Goal: Task Accomplishment & Management: Manage account settings

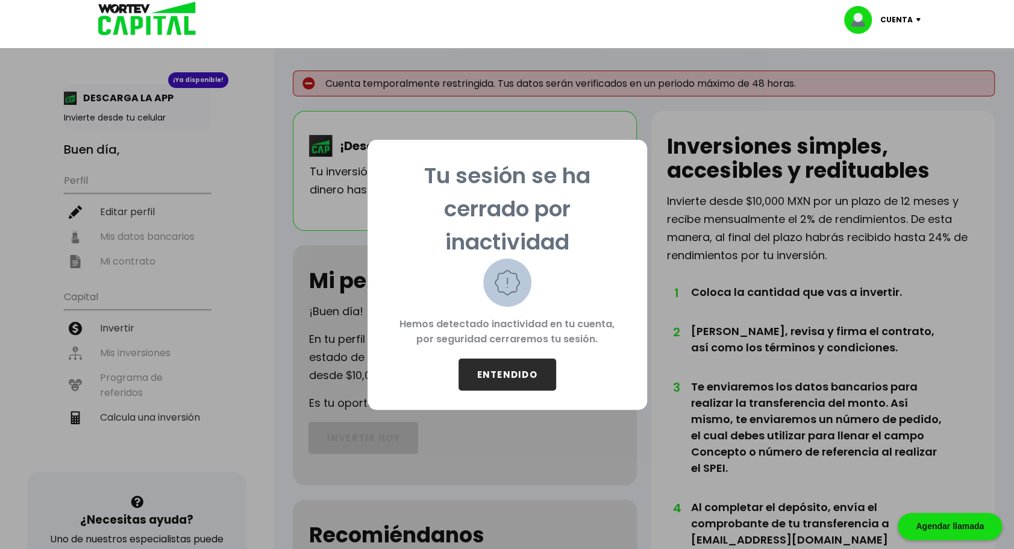
click at [520, 381] on button "ENTENDIDO" at bounding box center [507, 374] width 98 height 32
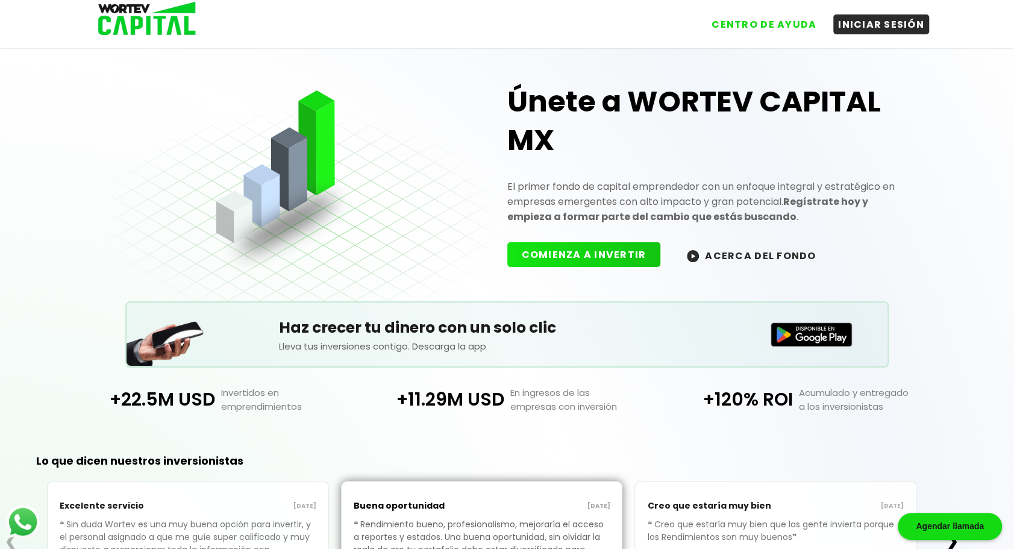
click at [901, 12] on link "INICIAR SESIÓN" at bounding box center [875, 19] width 108 height 29
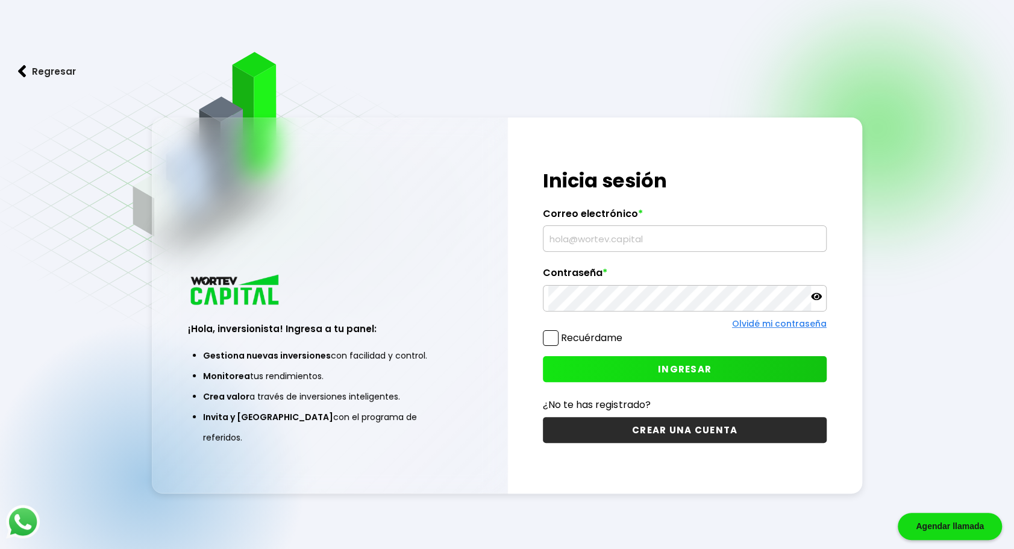
type input "[EMAIL_ADDRESS][DOMAIN_NAME]"
click at [642, 364] on button "INGRESAR" at bounding box center [684, 369] width 283 height 26
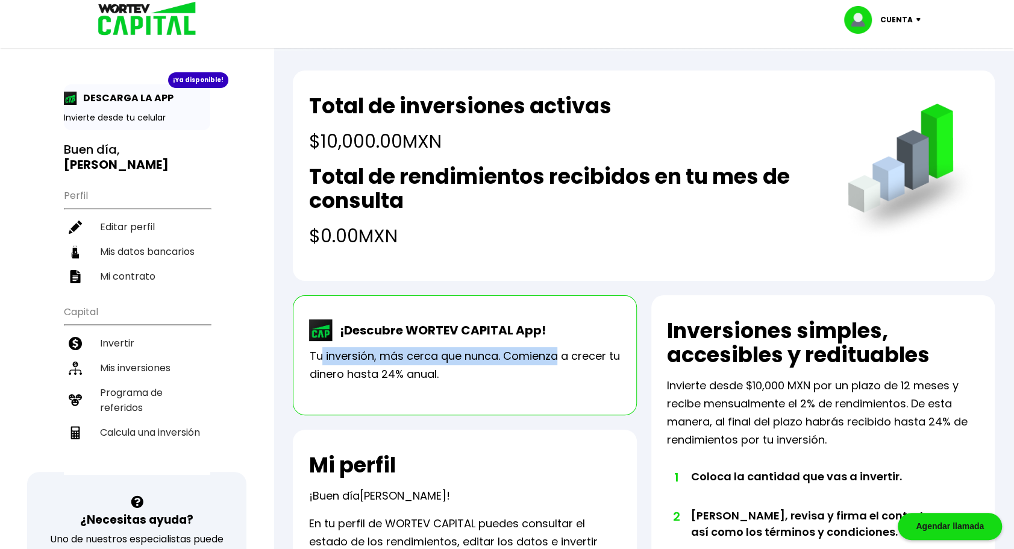
drag, startPoint x: 323, startPoint y: 361, endPoint x: 558, endPoint y: 362, distance: 235.5
click at [558, 362] on p "Tu inversión, más cerca que nunca. Comienza a crecer tu dinero hasta 24% anual." at bounding box center [464, 365] width 311 height 36
drag, startPoint x: 558, startPoint y: 362, endPoint x: 478, endPoint y: 396, distance: 87.5
click at [478, 396] on div "¡Descubre WORTEV CAPITAL App! Tu inversión, más cerca que nunca. Comienza a cre…" at bounding box center [464, 355] width 343 height 120
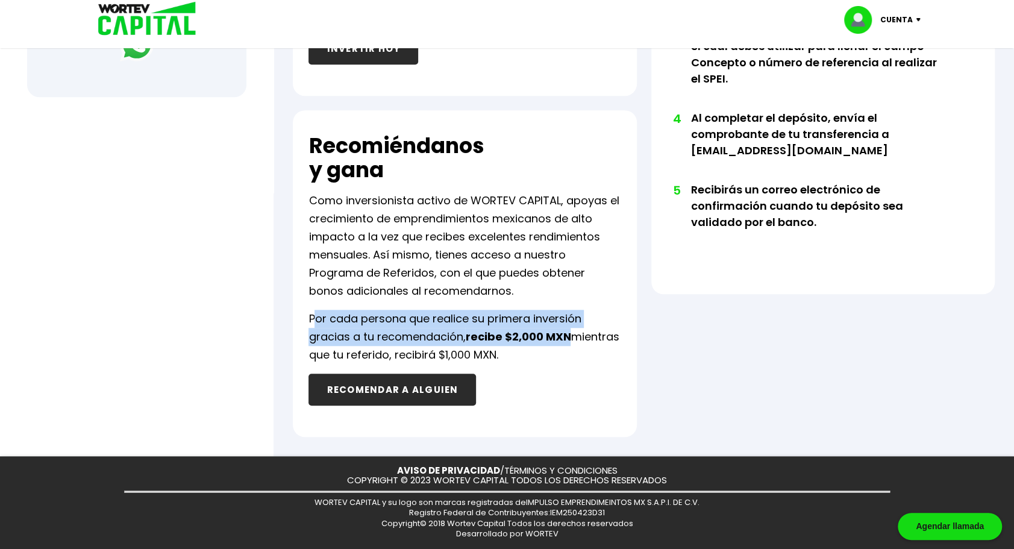
drag, startPoint x: 316, startPoint y: 319, endPoint x: 596, endPoint y: 331, distance: 280.9
click at [596, 331] on p "Por cada persona que realice su primera inversión gracias a tu recomendación, r…" at bounding box center [464, 337] width 312 height 54
drag, startPoint x: 596, startPoint y: 331, endPoint x: 445, endPoint y: 330, distance: 151.8
click at [445, 330] on p "Por cada persona que realice su primera inversión gracias a tu recomendación, r…" at bounding box center [464, 337] width 312 height 54
click at [322, 336] on p "Por cada persona que realice su primera inversión gracias a tu recomendación, r…" at bounding box center [464, 337] width 312 height 54
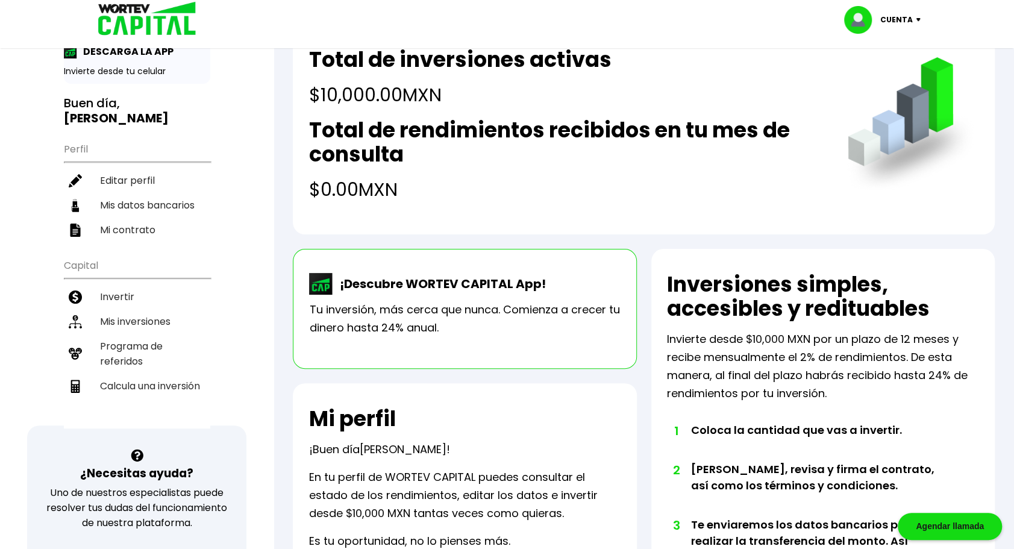
scroll to position [0, 0]
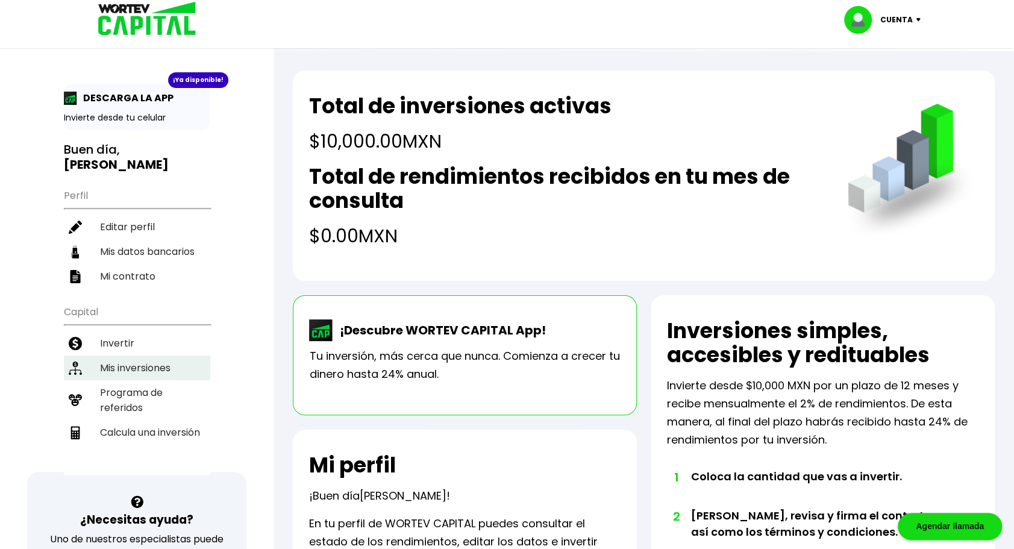
click at [142, 355] on li "Mis inversiones" at bounding box center [137, 367] width 146 height 25
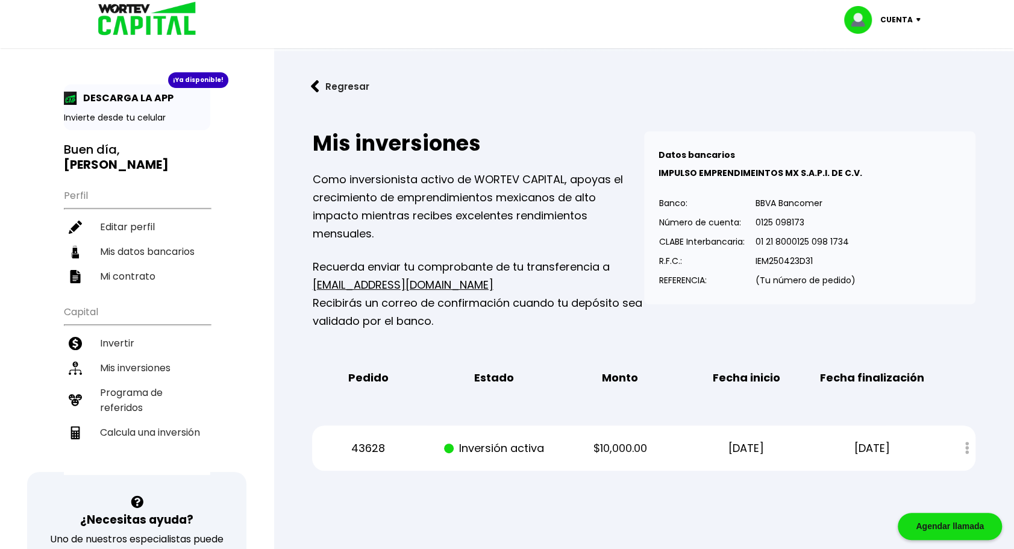
click at [132, 29] on img at bounding box center [143, 19] width 115 height 39
